Goal: Find specific page/section: Find specific page/section

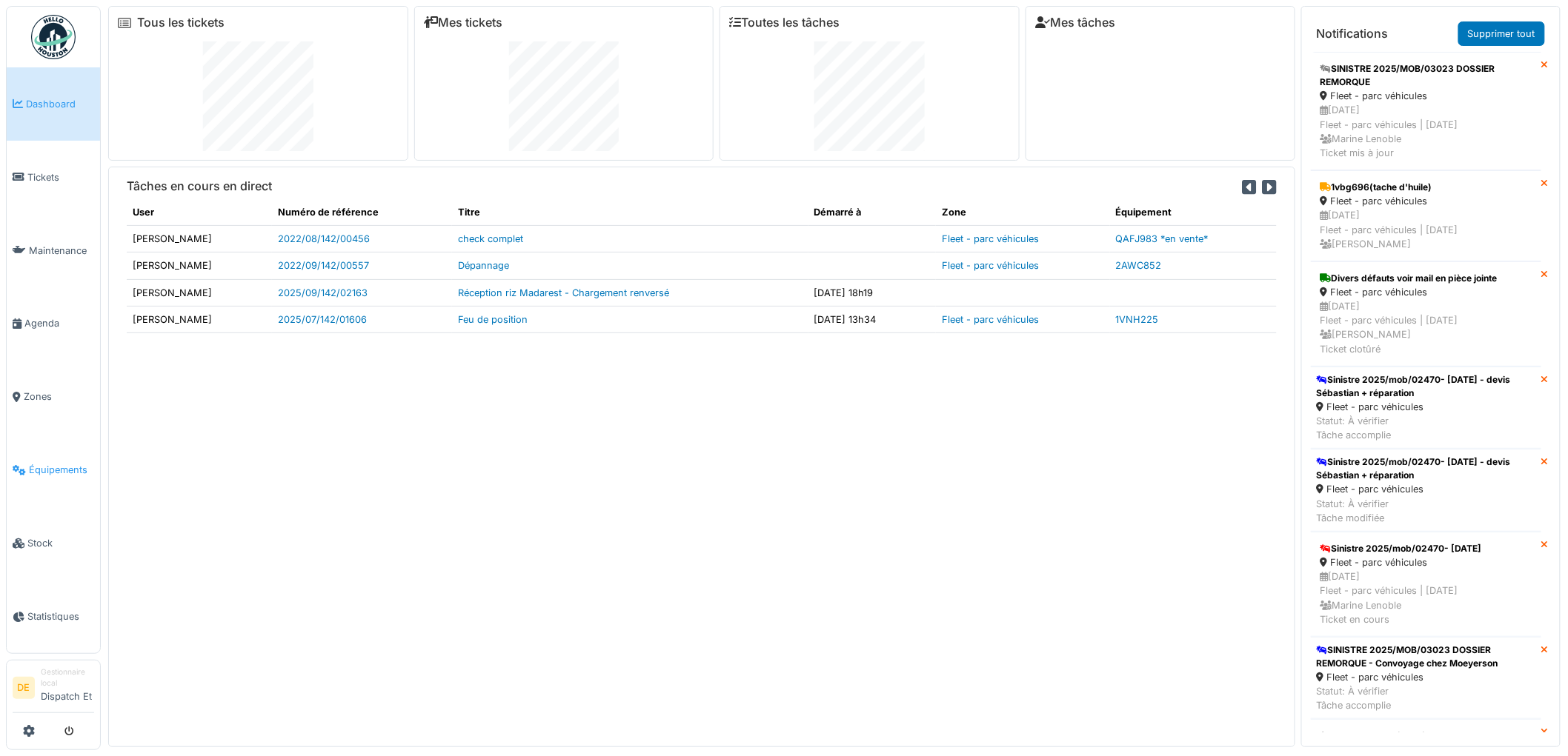
click at [62, 465] on span "Équipements" at bounding box center [61, 469] width 65 height 14
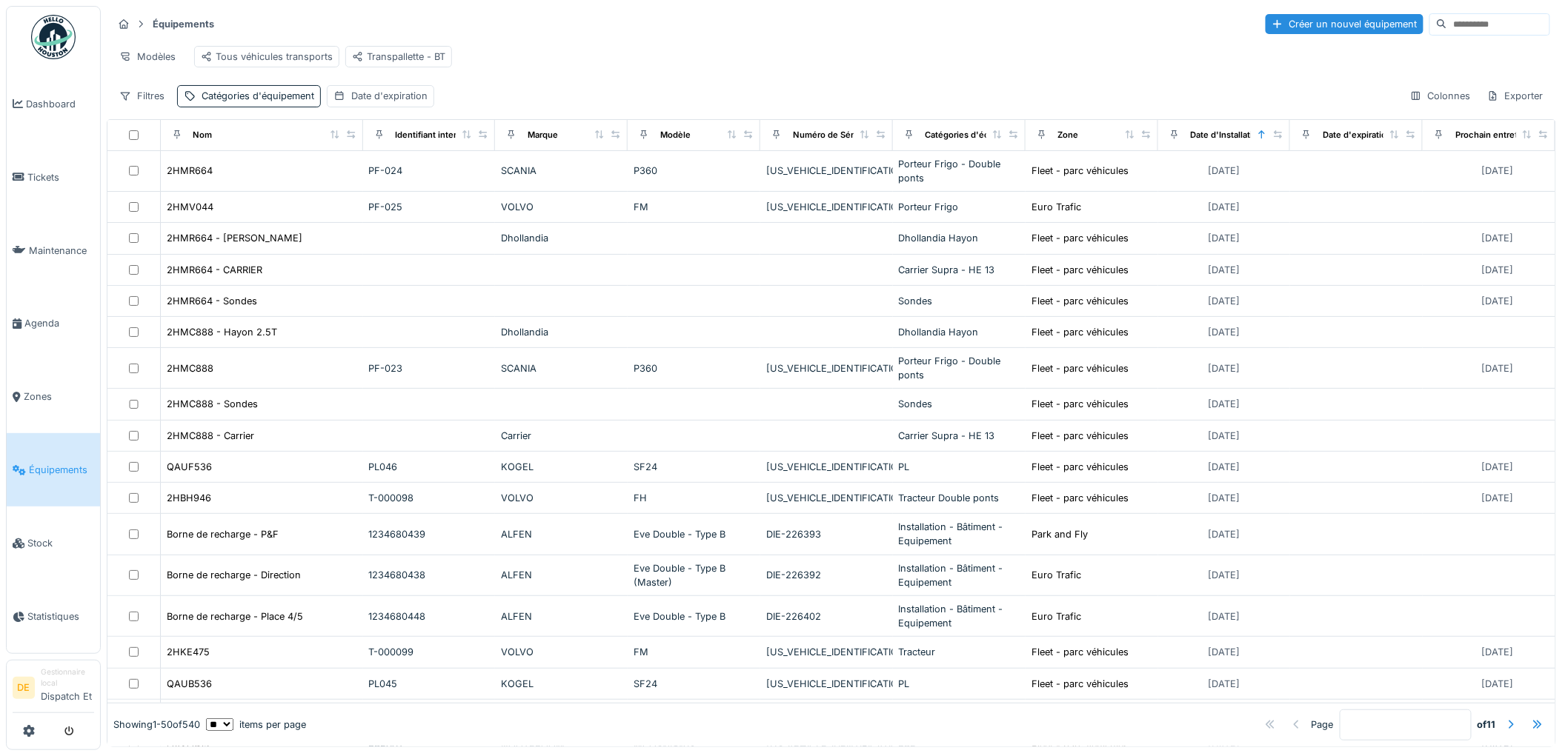
click at [1450, 26] on input at bounding box center [1498, 24] width 102 height 21
type input "*******"
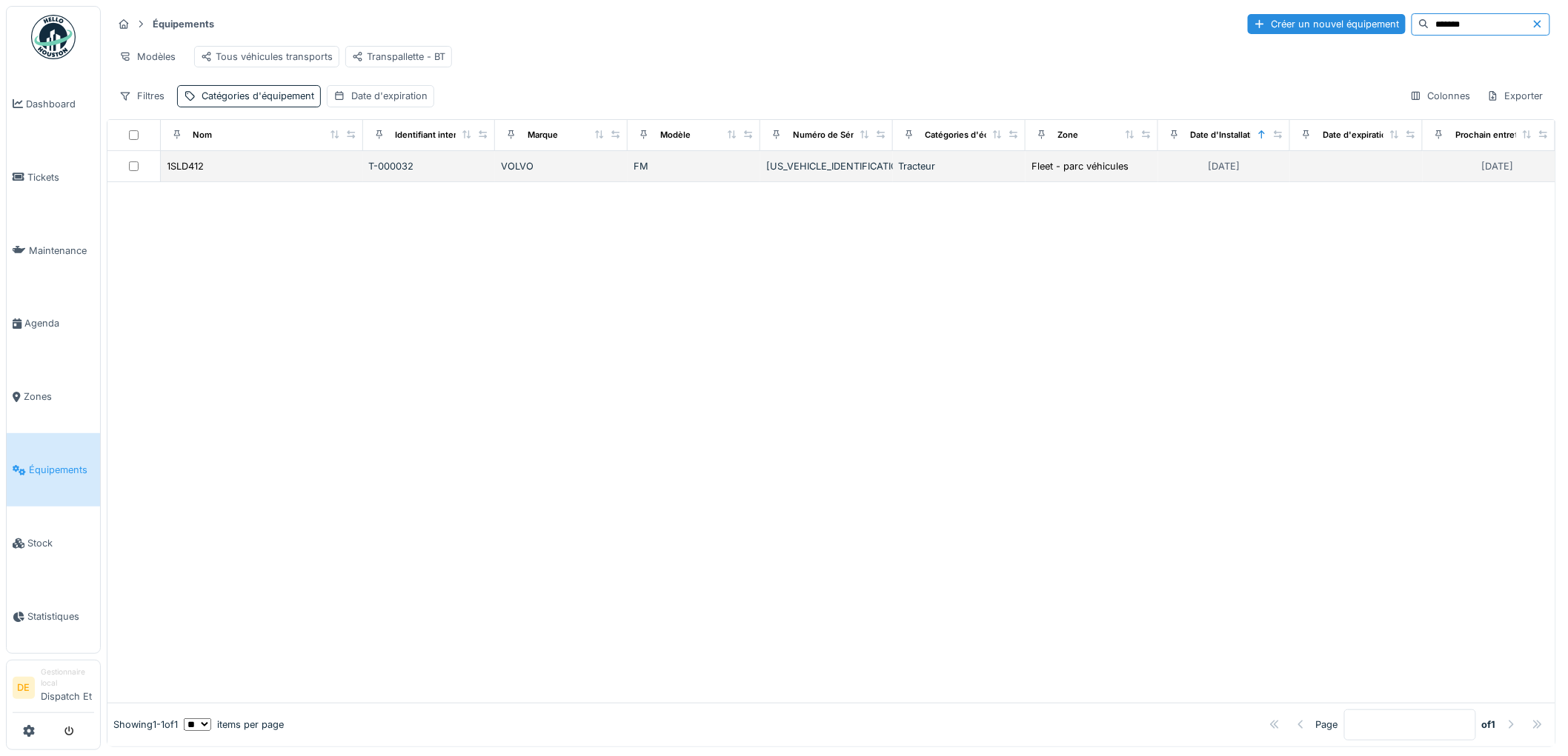
click at [213, 174] on div "1SLD412" at bounding box center [262, 166] width 190 height 15
